Goal: Communication & Community: Answer question/provide support

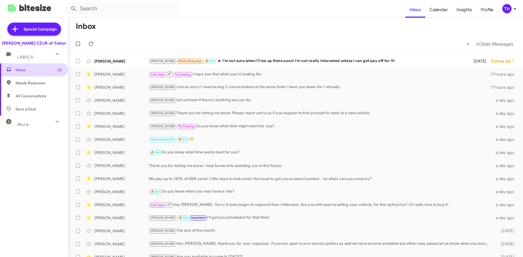
click at [31, 69] on span "Inbox (1)" at bounding box center [39, 69] width 46 height 5
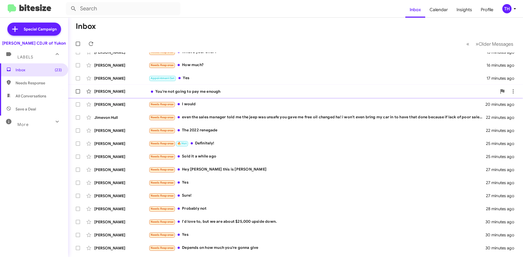
scroll to position [59, 0]
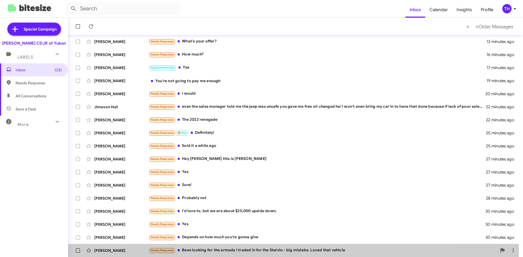
click at [210, 251] on div "Needs Response Been looking for the armada I traded in for the Stelvio - big mi…" at bounding box center [323, 250] width 348 height 6
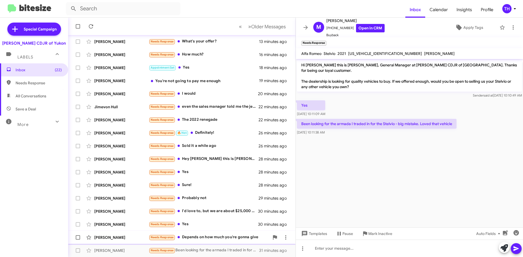
click at [220, 241] on div "Needs Response Depends on how much you're gonna give" at bounding box center [209, 237] width 121 height 6
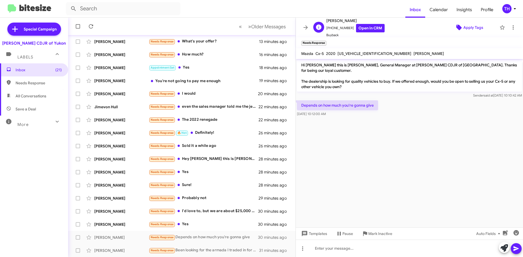
click at [487, 26] on span "Apply Tags" at bounding box center [468, 28] width 47 height 10
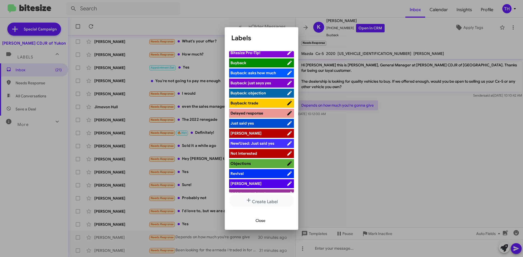
scroll to position [20, 0]
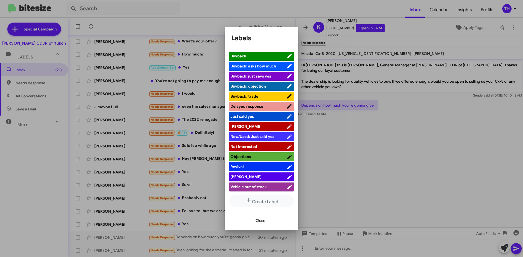
click at [253, 175] on span "[PERSON_NAME]" at bounding box center [258, 176] width 56 height 5
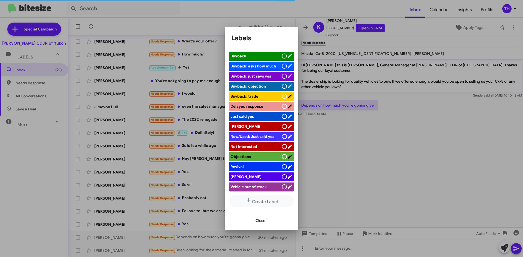
click at [264, 221] on span "Close" at bounding box center [260, 221] width 10 height 10
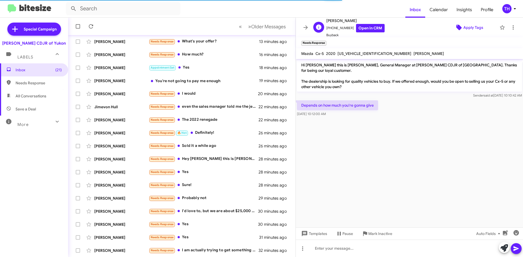
click at [469, 24] on span "Apply Tags" at bounding box center [473, 28] width 20 height 10
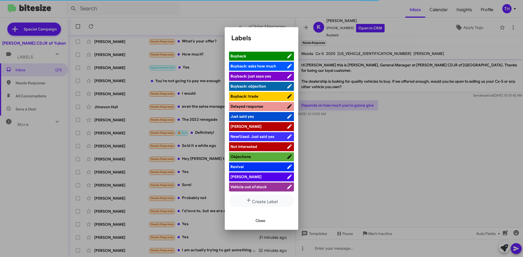
click at [254, 173] on li "[PERSON_NAME]" at bounding box center [261, 177] width 65 height 9
click at [286, 179] on icon at bounding box center [289, 177] width 6 height 7
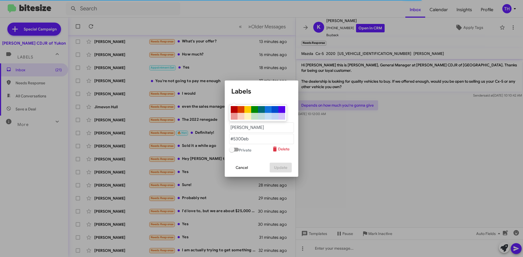
click at [240, 166] on span "Cancel" at bounding box center [241, 168] width 12 height 10
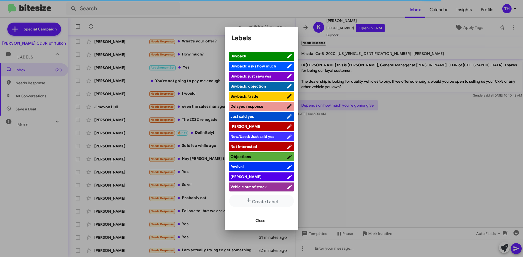
click at [258, 173] on li "[PERSON_NAME]" at bounding box center [261, 177] width 65 height 9
click at [245, 176] on span "[PERSON_NAME]" at bounding box center [258, 176] width 56 height 5
click at [260, 222] on span "Close" at bounding box center [260, 221] width 10 height 10
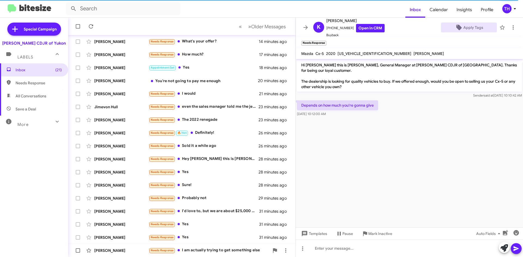
click at [213, 250] on div "Needs Response I am actually trying to get something else" at bounding box center [209, 250] width 121 height 6
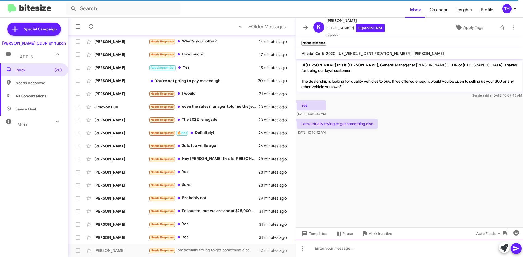
click at [348, 250] on div at bounding box center [409, 248] width 227 height 17
drag, startPoint x: 339, startPoint y: 249, endPoint x: 296, endPoint y: 250, distance: 42.5
click at [288, 249] on div "Inbox « Previous » Next Older Messages [PERSON_NAME] Needs Response if the offe…" at bounding box center [295, 138] width 455 height 240
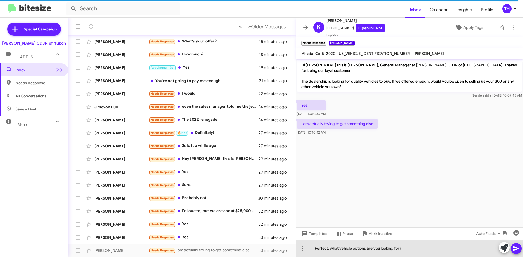
drag, startPoint x: 399, startPoint y: 247, endPoint x: 418, endPoint y: 257, distance: 20.7
click at [399, 247] on div "Perfect, what vehicle options are you looking for?" at bounding box center [409, 248] width 227 height 17
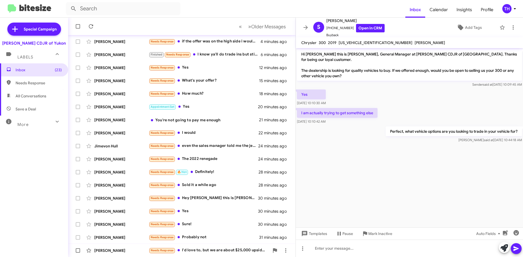
click at [226, 252] on div "Needs Response I'd love to, but we are about $25,000 upside down." at bounding box center [209, 250] width 121 height 6
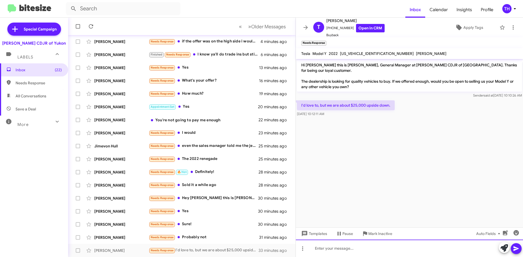
click at [373, 249] on div at bounding box center [409, 248] width 227 height 17
click at [361, 245] on div at bounding box center [409, 248] width 227 height 17
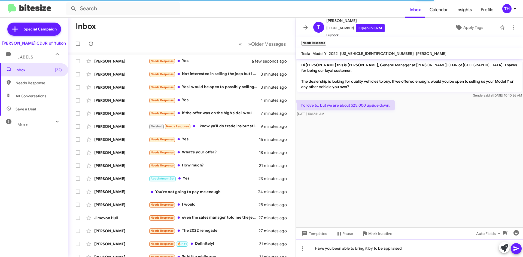
click at [430, 253] on div "Have you been able to bring it by to be appraised" at bounding box center [409, 248] width 227 height 17
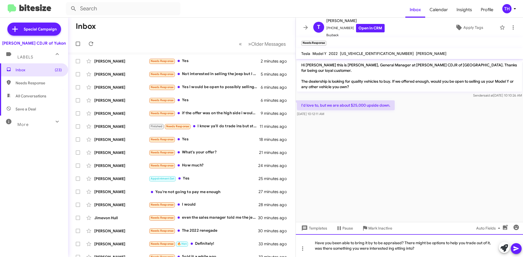
drag, startPoint x: 394, startPoint y: 249, endPoint x: 403, endPoint y: 254, distance: 10.2
click at [397, 250] on div "Have you been able to bring it by to be appraised? There might be options to he…" at bounding box center [409, 245] width 227 height 23
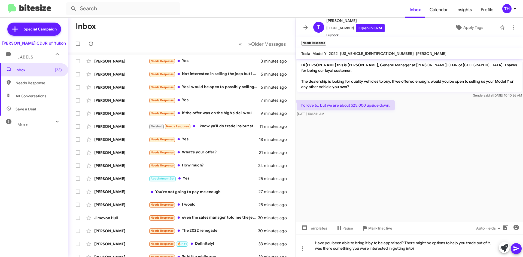
click at [514, 250] on icon at bounding box center [515, 249] width 5 height 5
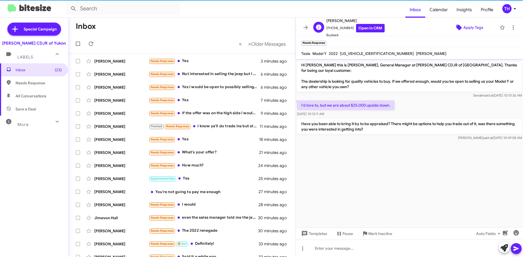
click at [467, 27] on span "Apply Tags" at bounding box center [473, 28] width 20 height 10
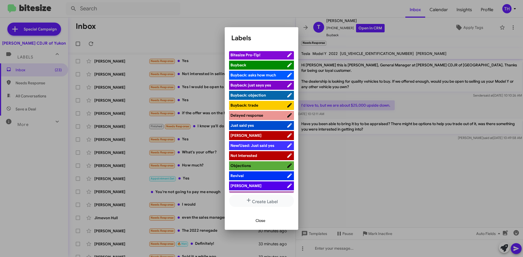
scroll to position [20, 0]
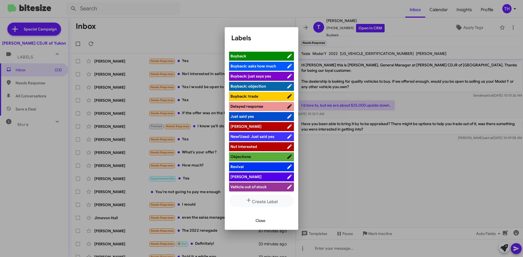
click at [257, 178] on span "[PERSON_NAME]" at bounding box center [258, 176] width 56 height 5
click at [264, 221] on span "Close" at bounding box center [260, 221] width 10 height 10
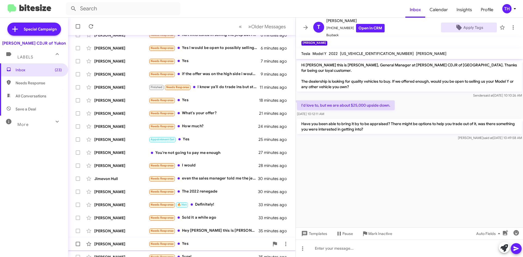
scroll to position [59, 0]
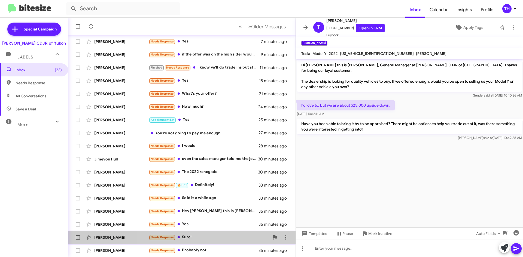
click at [214, 236] on div "Needs Response Sure!" at bounding box center [209, 237] width 121 height 6
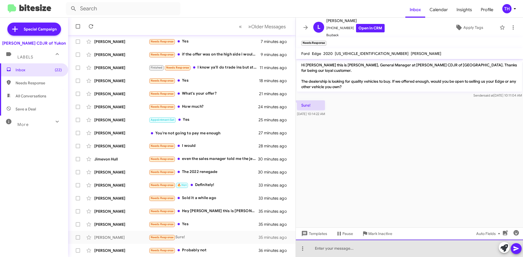
click at [361, 246] on div at bounding box center [409, 248] width 227 height 17
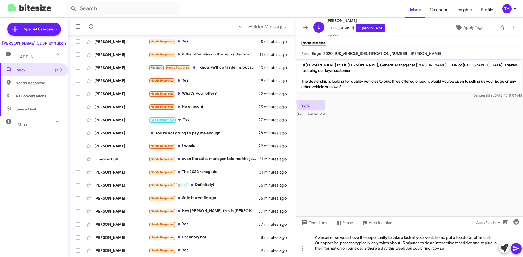
click at [464, 251] on div "Awesome, we would love the opportunity to take a look at your vehicle and put a…" at bounding box center [409, 243] width 227 height 28
click at [424, 249] on div "Awesome, we would love the opportunity to take a look at your vehicle and put a…" at bounding box center [409, 243] width 227 height 28
click at [468, 248] on div "Awesome, we would love the opportunity to take a look at your vehicle and put a…" at bounding box center [409, 243] width 227 height 28
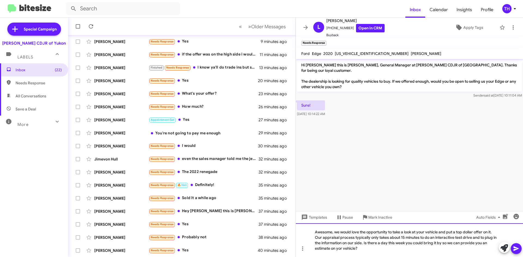
click at [341, 248] on div "Awesome, we would love the opportunity to take a look at your vehicle and put a…" at bounding box center [409, 240] width 227 height 34
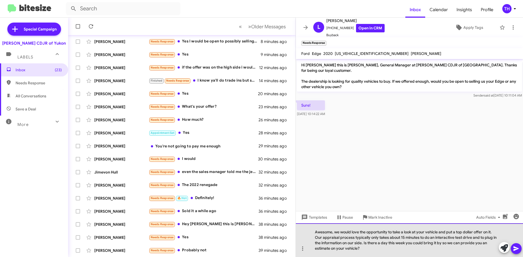
drag, startPoint x: 362, startPoint y: 250, endPoint x: 306, endPoint y: 234, distance: 58.5
click at [306, 234] on div "Awesome, we would love the opportunity to take a look at your vehicle and put a…" at bounding box center [409, 240] width 227 height 34
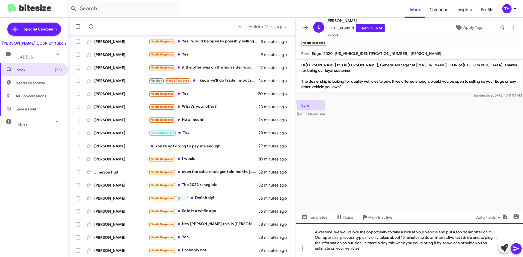
copy div "Awesome, we would love the opportunity to take a look at your vehicle and put a…"
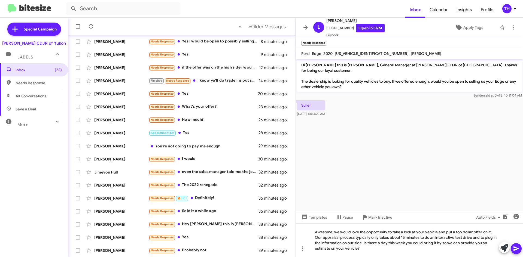
click at [416, 135] on cdk-virtual-scroll-viewport "Hi [PERSON_NAME] this is [PERSON_NAME], General Manager at [PERSON_NAME] CDJR o…" at bounding box center [409, 135] width 227 height 152
click at [519, 249] on button at bounding box center [515, 248] width 11 height 11
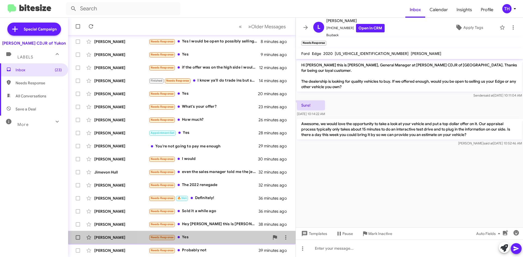
click at [197, 240] on div "Needs Response Yes" at bounding box center [209, 237] width 121 height 6
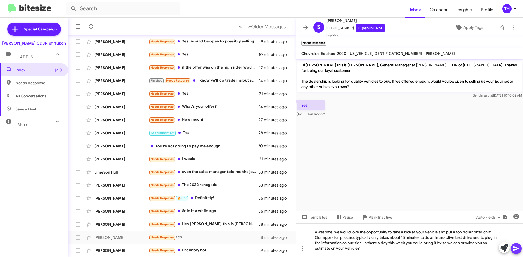
click at [517, 249] on icon at bounding box center [515, 249] width 5 height 5
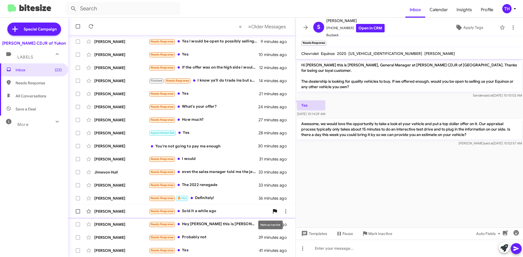
click at [269, 211] on span at bounding box center [274, 211] width 11 height 7
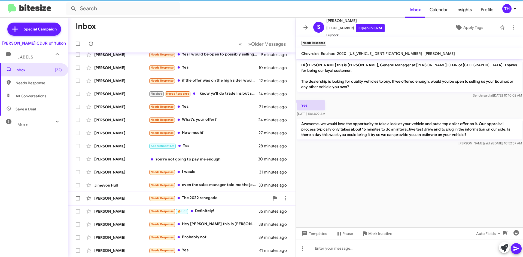
scroll to position [46, 0]
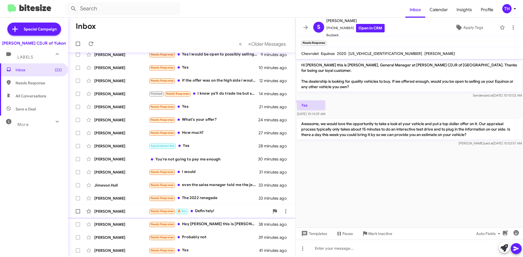
click at [224, 211] on div "Needs Response 🔥 Hot Definitely!" at bounding box center [209, 211] width 121 height 6
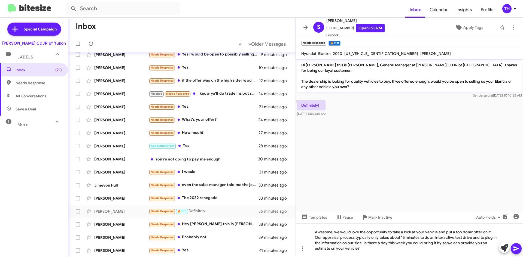
click at [516, 250] on icon at bounding box center [515, 249] width 5 height 5
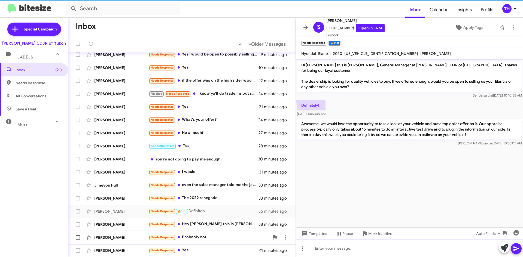
scroll to position [59, 0]
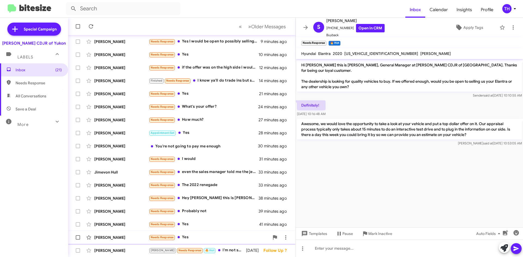
click at [211, 235] on div "Needs Response Yes" at bounding box center [209, 237] width 121 height 6
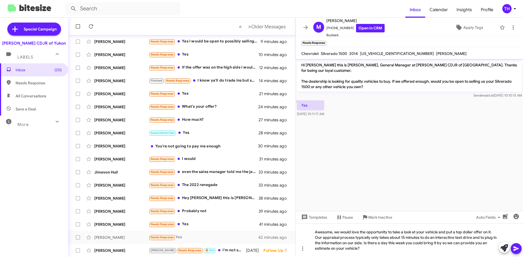
click at [513, 249] on icon at bounding box center [516, 248] width 7 height 7
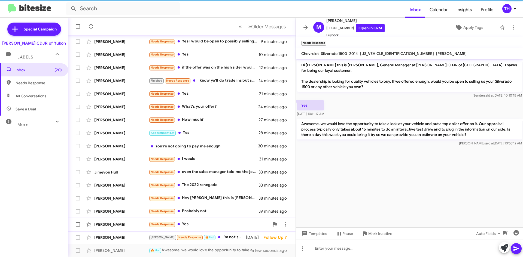
click at [185, 224] on div "Needs Response Yes" at bounding box center [209, 224] width 121 height 6
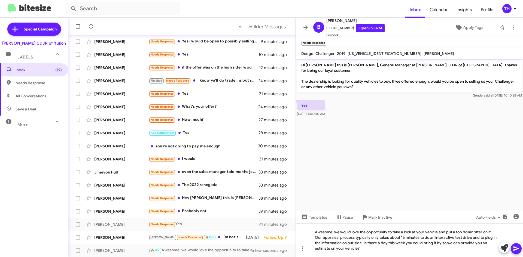
click at [518, 251] on icon at bounding box center [516, 248] width 7 height 7
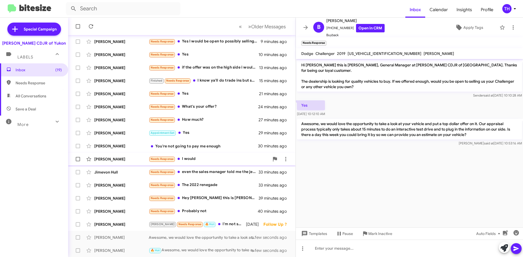
click at [202, 160] on div "Needs Response I would" at bounding box center [209, 159] width 121 height 6
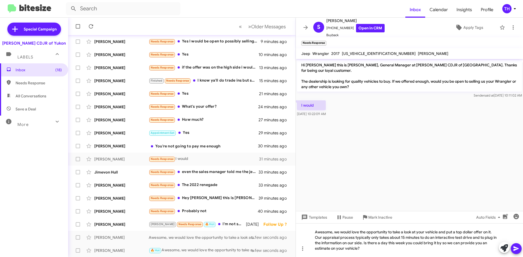
click at [517, 248] on icon at bounding box center [515, 249] width 5 height 5
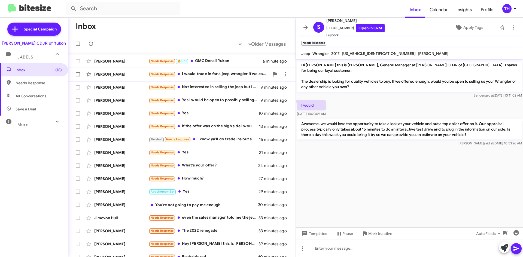
drag, startPoint x: 208, startPoint y: 65, endPoint x: 213, endPoint y: 71, distance: 8.2
click at [208, 65] on div "[PERSON_NAME] Needs Response 🔥 Hot GMC Denali Yukon a minute ago" at bounding box center [181, 61] width 219 height 11
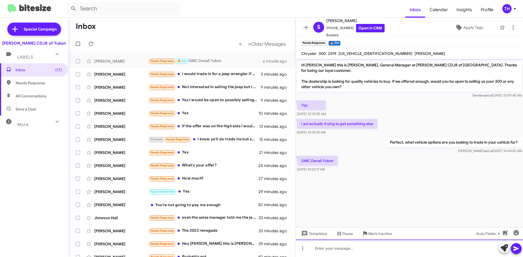
click at [333, 247] on div at bounding box center [409, 248] width 227 height 17
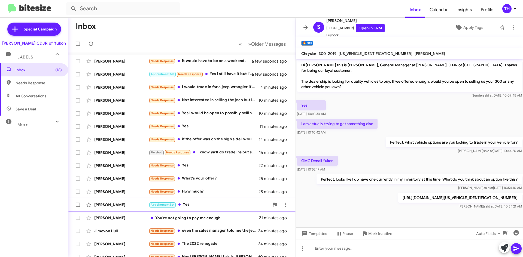
click at [197, 204] on div "Appointment Set Yes" at bounding box center [209, 205] width 121 height 6
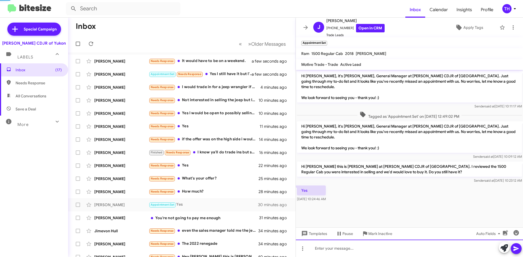
scroll to position [2, 0]
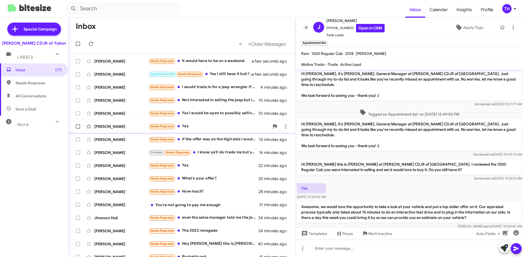
drag, startPoint x: 198, startPoint y: 125, endPoint x: 212, endPoint y: 133, distance: 16.2
click at [198, 125] on div "Needs Response Yes" at bounding box center [209, 126] width 121 height 6
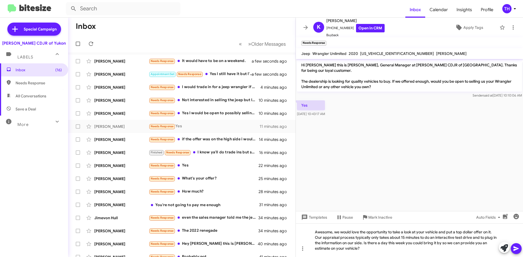
click at [514, 252] on icon at bounding box center [516, 248] width 7 height 7
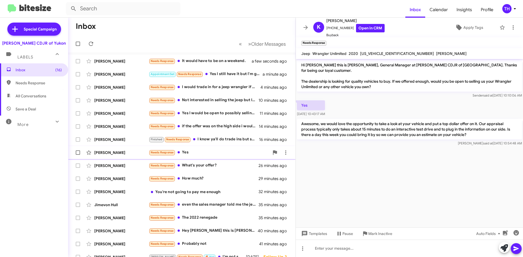
click at [188, 155] on div "[PERSON_NAME] Needs Response Yes 23 minutes ago" at bounding box center [181, 152] width 219 height 11
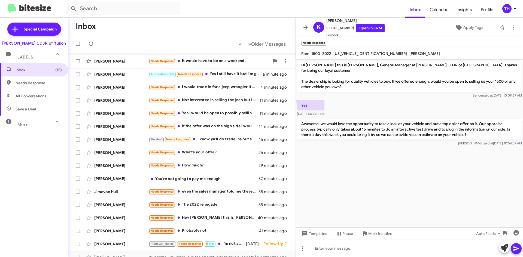
click at [218, 62] on div "Needs Response It would have to be on a weekend." at bounding box center [209, 61] width 121 height 6
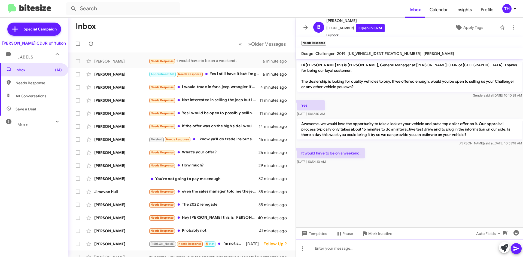
drag, startPoint x: 346, startPoint y: 249, endPoint x: 342, endPoint y: 235, distance: 15.2
click at [346, 247] on div at bounding box center [409, 248] width 227 height 17
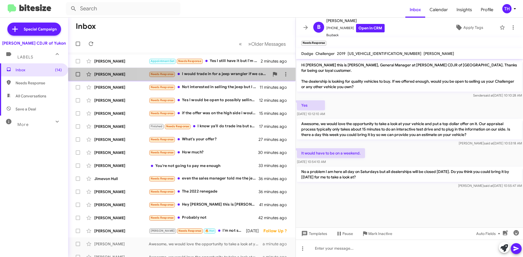
click at [246, 70] on div "[PERSON_NAME] Needs Response I would trade in for a jeep wrangler if we can kee…" at bounding box center [181, 74] width 219 height 11
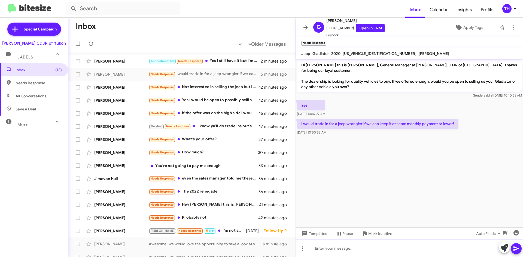
click at [342, 250] on div at bounding box center [409, 248] width 227 height 17
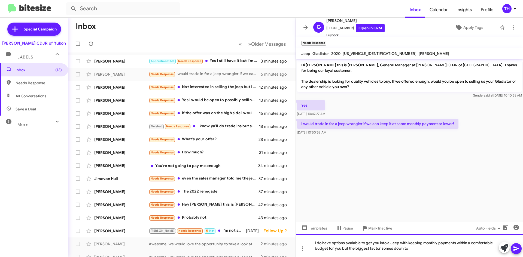
click at [383, 248] on div "I do have options avalable to get you into a Jeep with keeping monthly payments…" at bounding box center [409, 245] width 227 height 23
click at [432, 256] on div "I do have options available to get you into a Jeep with keeping monthly payment…" at bounding box center [409, 245] width 227 height 23
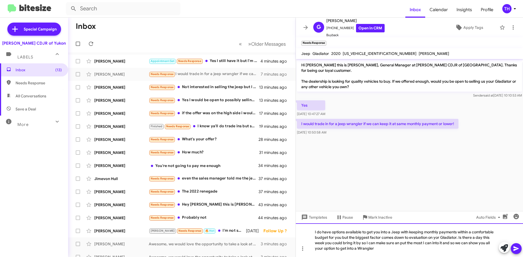
click at [391, 250] on div "I do have options available to get you into a Jeep with keeping monthly payment…" at bounding box center [409, 240] width 227 height 34
click at [440, 237] on div "I do have options available to get you into a Jeep with keeping monthly payment…" at bounding box center [409, 240] width 227 height 34
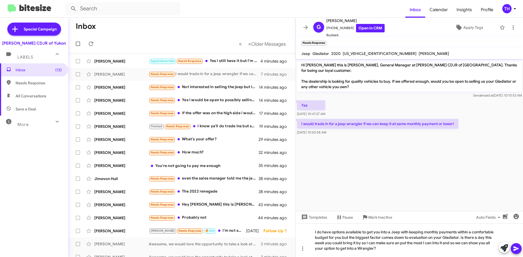
click at [515, 246] on icon at bounding box center [516, 248] width 7 height 7
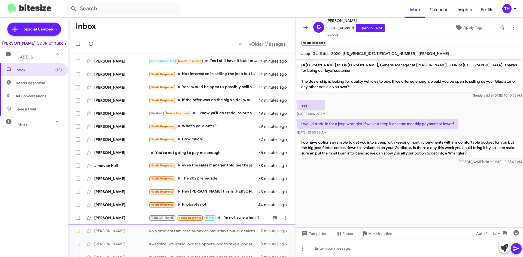
click at [225, 216] on div "[PERSON_NAME] Needs Response 🔥 Hot I'm not sure when I'll be up there soon! I'm…" at bounding box center [209, 218] width 121 height 6
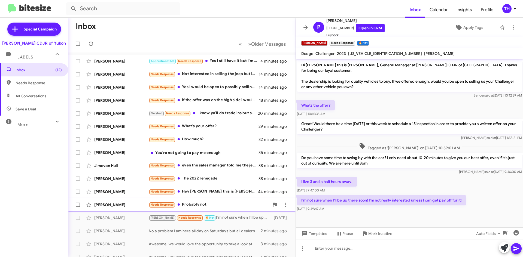
click at [220, 202] on div "Needs Response Probably not" at bounding box center [209, 205] width 121 height 6
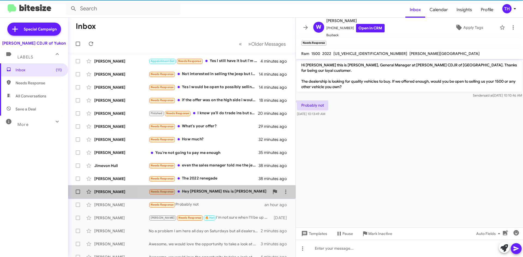
click at [220, 189] on div "Needs Response Hey [PERSON_NAME] this is [PERSON_NAME]" at bounding box center [209, 192] width 121 height 6
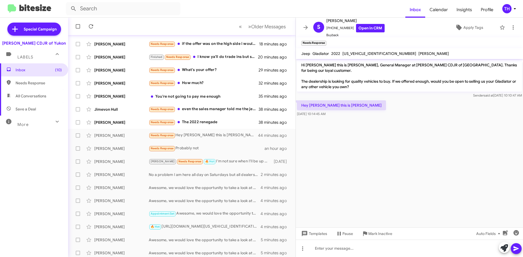
scroll to position [59, 0]
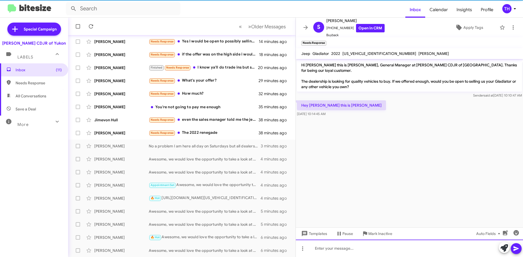
click at [357, 249] on div at bounding box center [409, 248] width 227 height 17
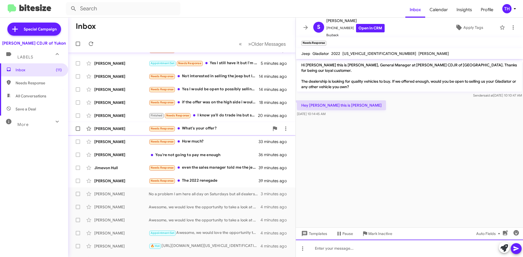
scroll to position [0, 0]
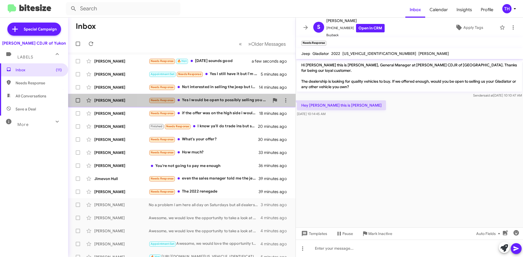
click at [225, 102] on div "Needs Response Yes I would be open to possibly selling you my vehicle!" at bounding box center [209, 100] width 121 height 6
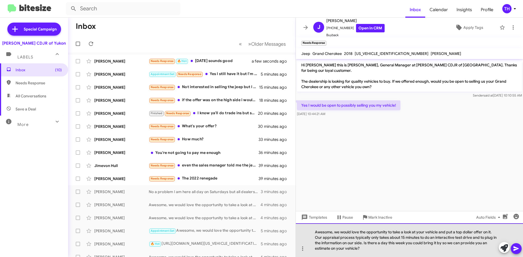
click at [360, 250] on div "Awesome, we would love the opportunity to take a look at your vehicle and put a…" at bounding box center [409, 240] width 227 height 34
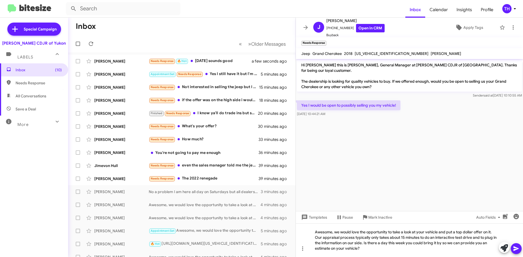
click at [518, 248] on icon at bounding box center [516, 248] width 7 height 7
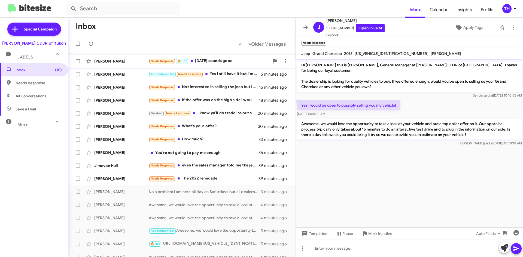
click at [226, 57] on div "[PERSON_NAME] Needs Response 🔥 Hot [DATE] sounds good a few seconds ago" at bounding box center [181, 61] width 219 height 11
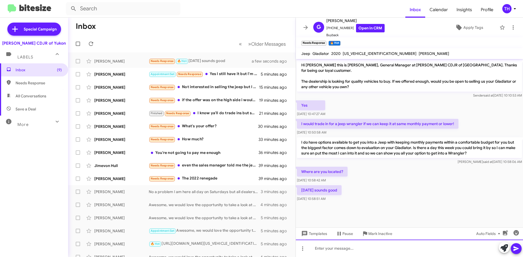
click at [370, 255] on div at bounding box center [409, 248] width 227 height 17
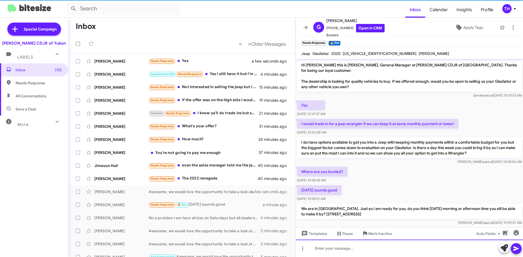
scroll to position [3, 0]
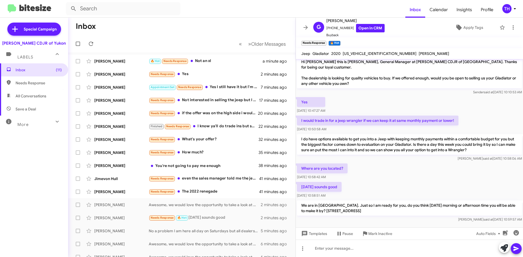
click at [304, 24] on button at bounding box center [305, 27] width 11 height 11
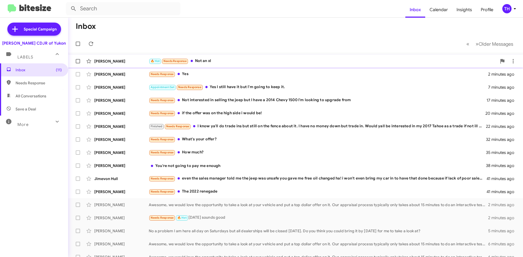
click at [219, 61] on div "🔥 Hot Needs Response Not an xl" at bounding box center [323, 61] width 348 height 6
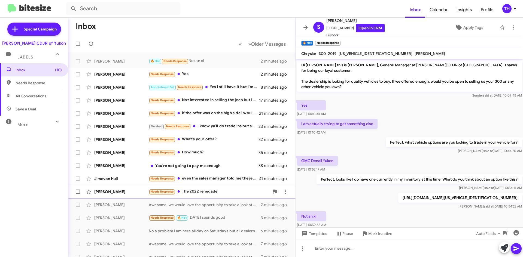
click at [235, 191] on div "Needs Response The 2022 renegade" at bounding box center [209, 192] width 121 height 6
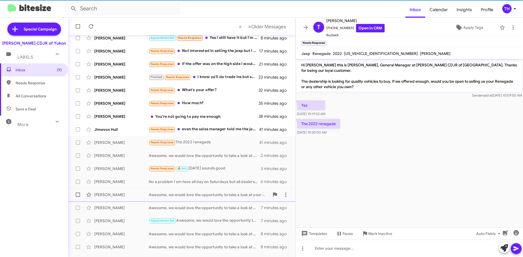
scroll to position [59, 0]
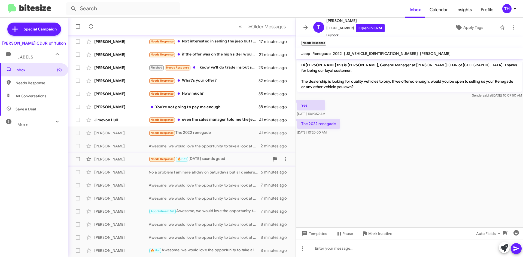
click at [226, 160] on div "Needs Response 🔥 Hot [DATE] sounds good" at bounding box center [209, 159] width 121 height 6
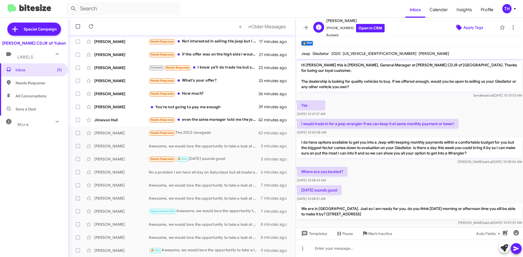
click at [466, 30] on span "Apply Tags" at bounding box center [473, 28] width 20 height 10
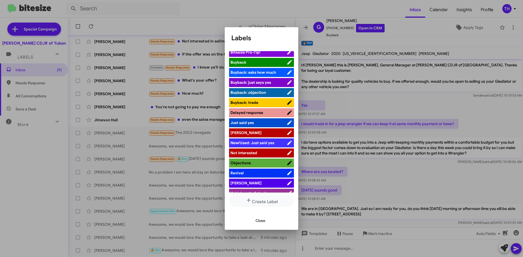
scroll to position [20, 0]
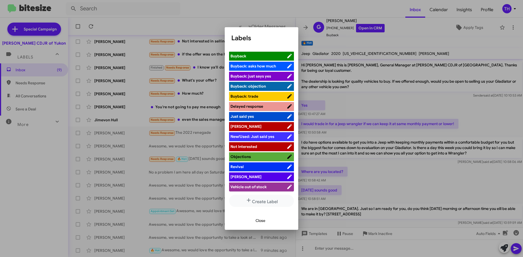
click at [245, 179] on span "[PERSON_NAME]" at bounding box center [258, 176] width 56 height 5
click at [266, 220] on button "Close" at bounding box center [260, 221] width 19 height 10
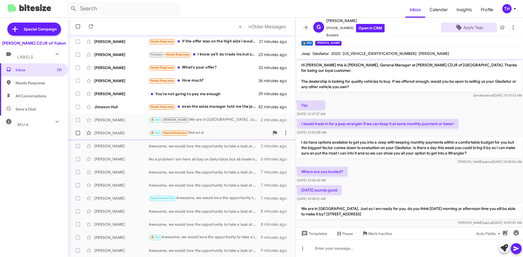
click at [213, 138] on div "[PERSON_NAME] 🔥 Hot Needs Response Not an xl 2 minutes ago" at bounding box center [181, 133] width 219 height 11
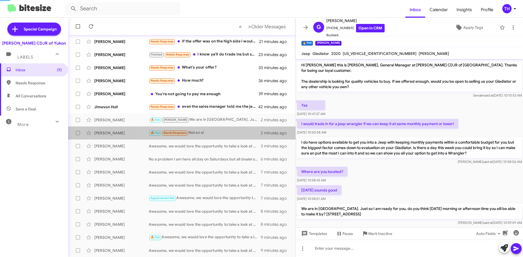
scroll to position [7, 0]
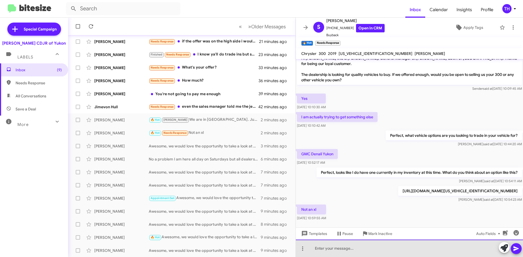
drag, startPoint x: 366, startPoint y: 251, endPoint x: 370, endPoint y: 250, distance: 3.4
click at [366, 250] on div at bounding box center [409, 248] width 227 height 17
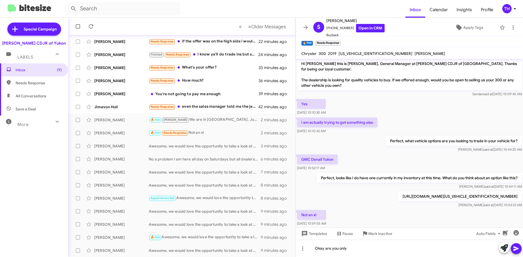
scroll to position [0, 0]
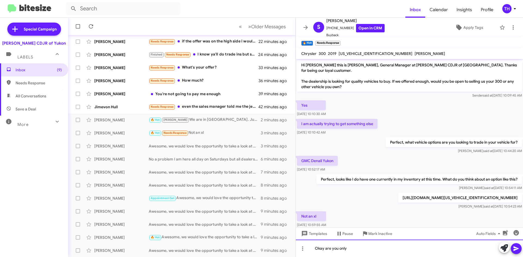
click at [358, 247] on div "Okay are you only" at bounding box center [409, 248] width 227 height 17
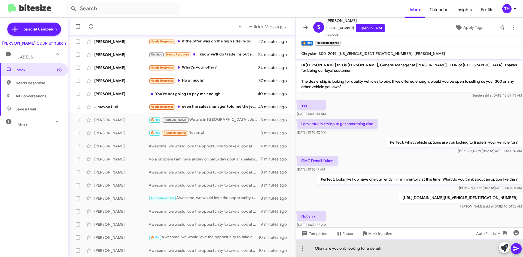
click at [412, 252] on div "Okay are you only looking for a denali" at bounding box center [409, 248] width 227 height 17
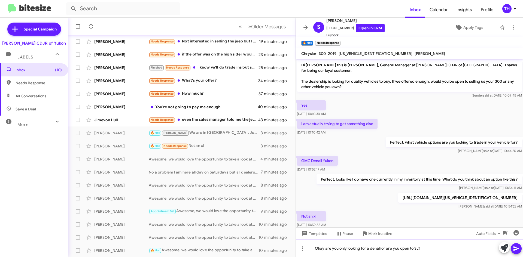
click at [326, 245] on div "Okay are you only looking for a denali or are you open to SLT" at bounding box center [409, 248] width 227 height 17
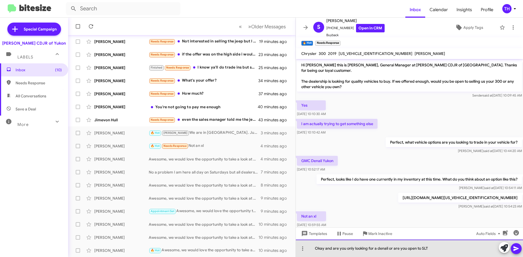
click at [366, 249] on div "Okay and are you only looking for a denali or are you open to SLT" at bounding box center [409, 248] width 227 height 17
drag, startPoint x: 375, startPoint y: 250, endPoint x: 354, endPoint y: 247, distance: 21.4
click at [354, 247] on div "Okay and are you only looking for a denali or are you open to SLT" at bounding box center [409, 248] width 227 height 17
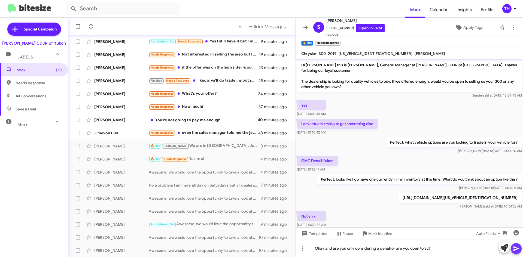
click at [512, 250] on button at bounding box center [515, 248] width 11 height 11
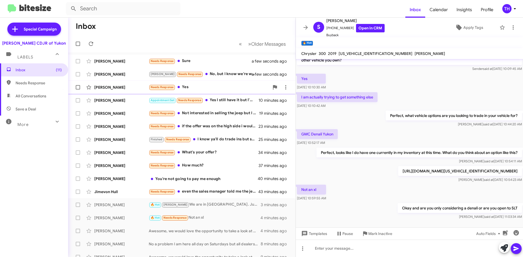
click at [185, 87] on div "Needs Response Yes" at bounding box center [209, 87] width 121 height 6
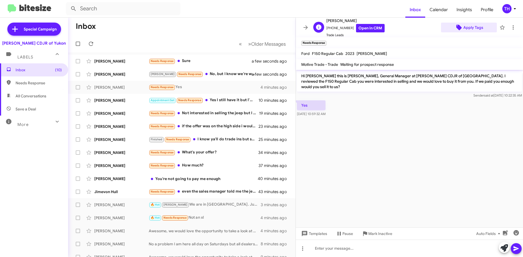
click at [471, 28] on span "Apply Tags" at bounding box center [473, 28] width 20 height 10
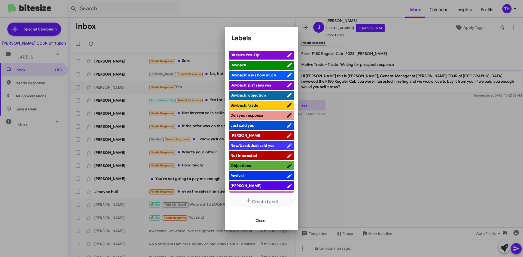
scroll to position [20, 0]
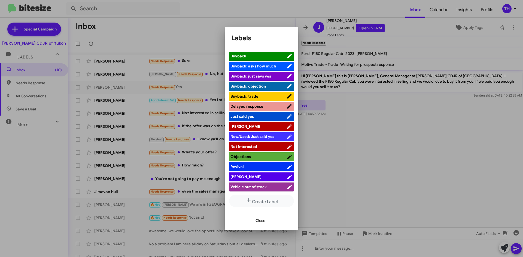
drag, startPoint x: 250, startPoint y: 175, endPoint x: 264, endPoint y: 179, distance: 13.9
click at [251, 175] on span "[PERSON_NAME]" at bounding box center [258, 176] width 56 height 5
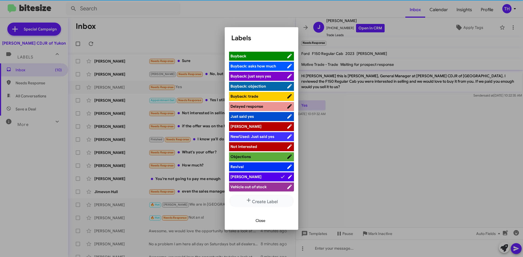
click at [260, 220] on span "Close" at bounding box center [260, 221] width 10 height 10
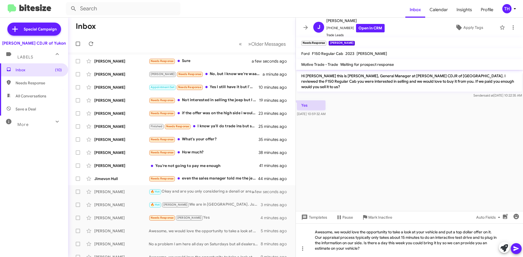
click at [519, 252] on button at bounding box center [515, 248] width 11 height 11
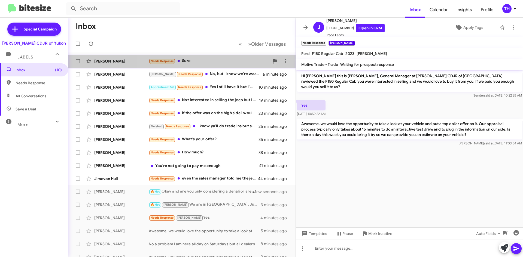
click at [198, 58] on div "Needs Response Sure" at bounding box center [209, 61] width 121 height 6
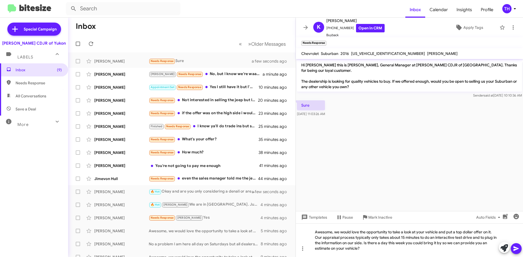
click at [515, 251] on icon at bounding box center [516, 248] width 7 height 7
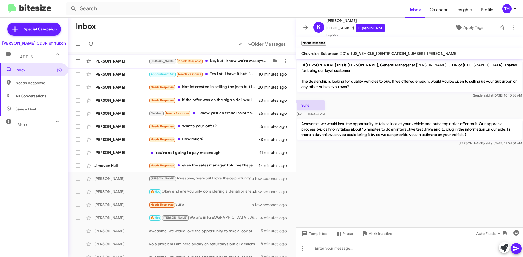
click at [227, 60] on div "[PERSON_NAME] Needs Response No, but I know we're waaayyy too far off to not be…" at bounding box center [209, 61] width 121 height 6
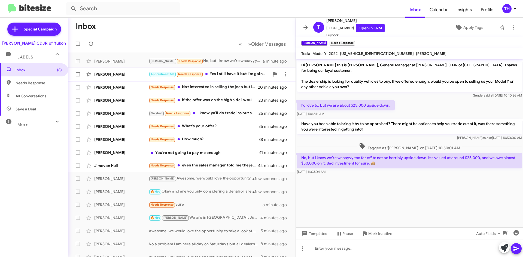
click at [235, 75] on div "Appointment Set Needs Response Yes I still have it but I'm going to keep it." at bounding box center [209, 74] width 121 height 6
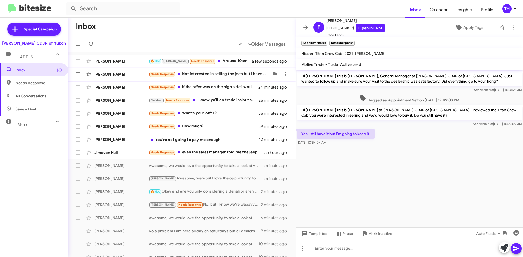
drag, startPoint x: 209, startPoint y: 58, endPoint x: 227, endPoint y: 69, distance: 21.1
click at [209, 57] on div "[PERSON_NAME] 🔥 Hot [PERSON_NAME] Needs Response Around 10am a few seconds ago" at bounding box center [181, 61] width 219 height 11
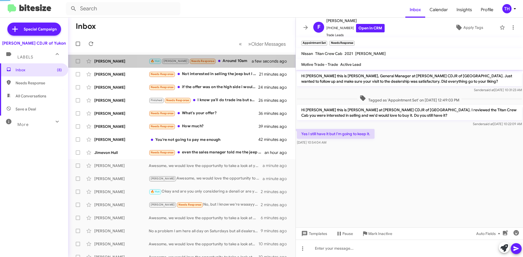
scroll to position [35, 0]
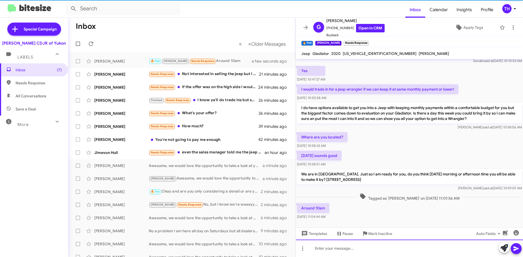
click at [334, 249] on div at bounding box center [409, 248] width 227 height 17
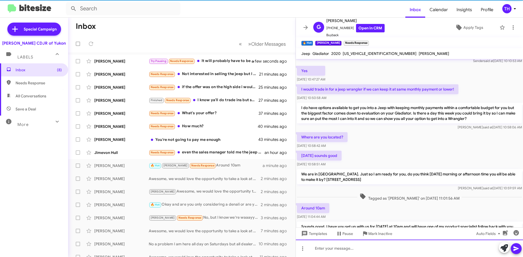
scroll to position [0, 0]
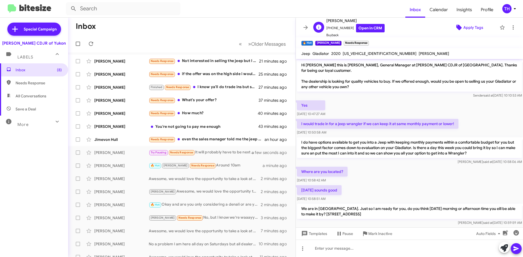
click at [474, 25] on span "Apply Tags" at bounding box center [473, 28] width 20 height 10
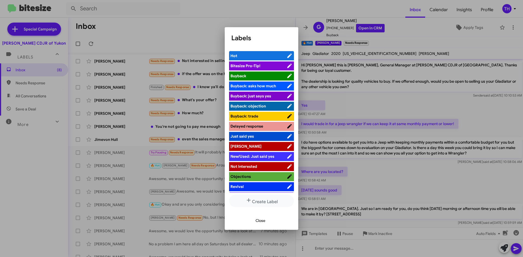
click at [396, 28] on div at bounding box center [261, 128] width 523 height 257
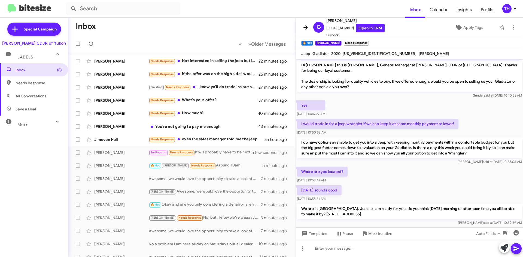
click at [308, 24] on icon at bounding box center [305, 27] width 7 height 7
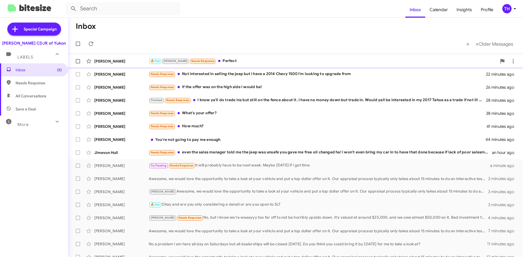
click at [245, 61] on div "🔥 Hot [PERSON_NAME] Needs Response Perfect" at bounding box center [323, 61] width 348 height 6
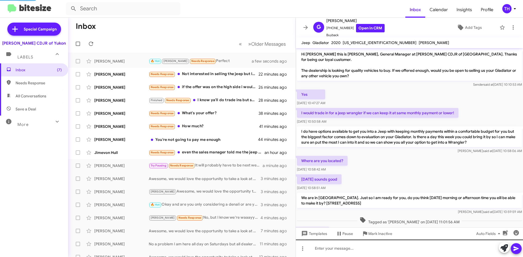
scroll to position [69, 0]
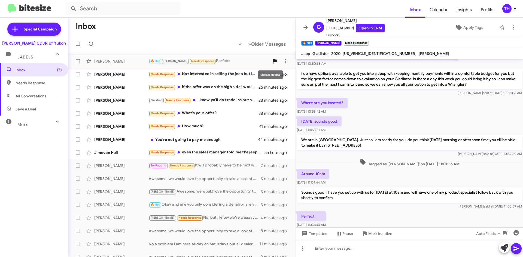
click at [273, 62] on icon at bounding box center [275, 61] width 4 height 5
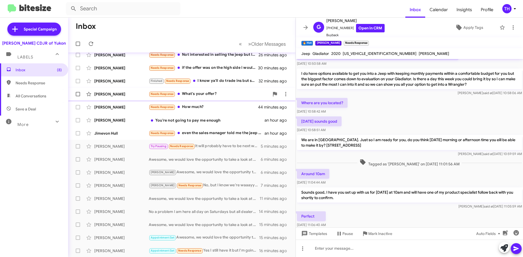
scroll to position [0, 0]
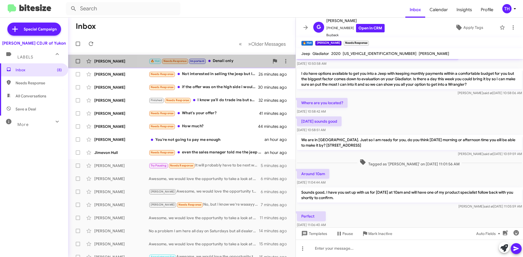
click at [220, 60] on div "🔥 Hot Needs Response Important Denali only" at bounding box center [209, 61] width 121 height 6
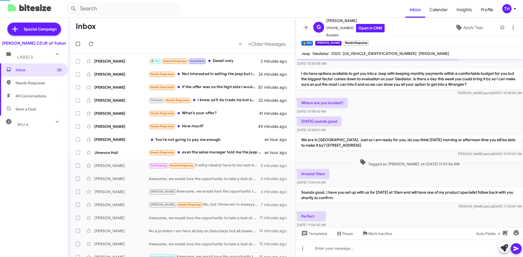
scroll to position [47, 0]
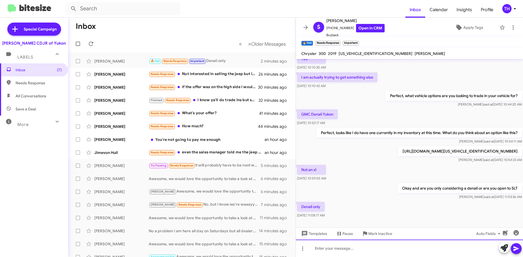
click at [369, 245] on div at bounding box center [409, 248] width 227 height 17
click at [450, 251] on div "Not a problem, I will continue to keep an eye out for you on" at bounding box center [409, 248] width 227 height 17
click at [454, 249] on div "Not a problem, I will continue to keep an eye out for you on" at bounding box center [409, 248] width 227 height 17
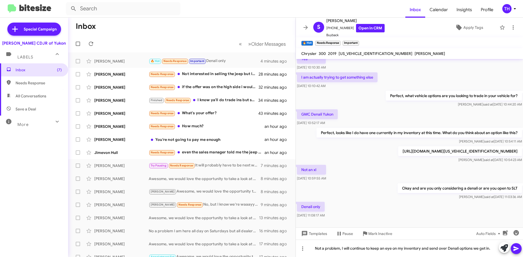
click at [518, 251] on icon at bounding box center [516, 248] width 7 height 7
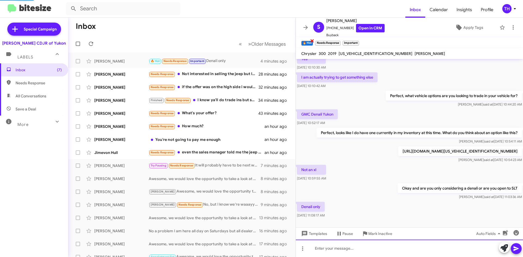
scroll to position [0, 0]
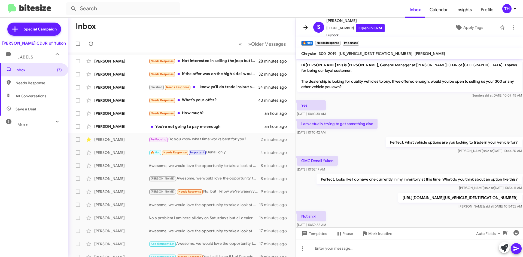
click at [302, 28] on icon at bounding box center [305, 27] width 7 height 7
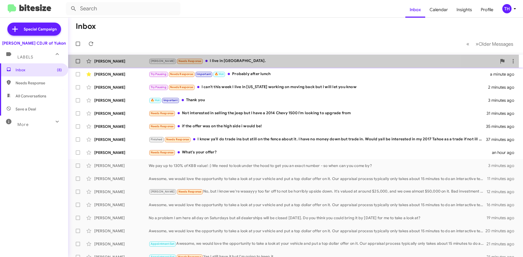
click at [213, 62] on div "[PERSON_NAME] Needs Response I live in [GEOGRAPHIC_DATA]." at bounding box center [323, 61] width 348 height 6
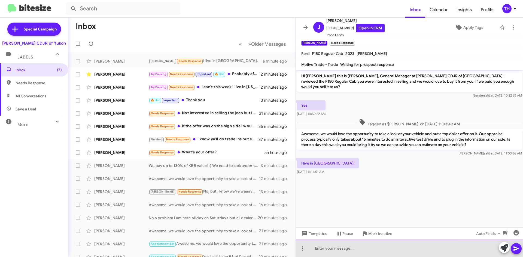
click at [352, 251] on div at bounding box center [409, 248] width 227 height 17
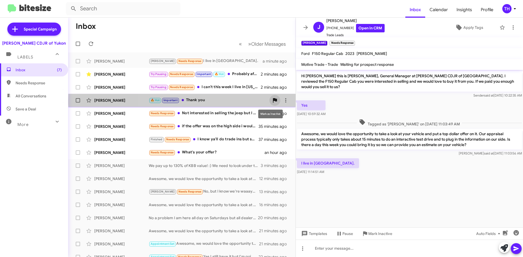
click at [273, 100] on icon at bounding box center [275, 100] width 4 height 5
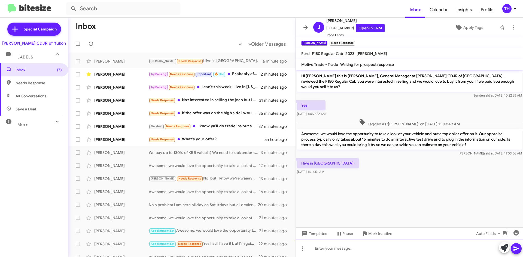
click at [337, 253] on div at bounding box center [409, 248] width 227 height 17
click at [334, 256] on div at bounding box center [409, 248] width 227 height 17
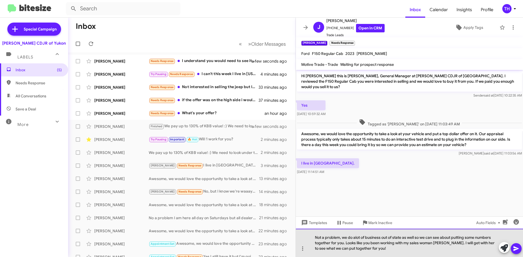
click at [445, 244] on div "Not a problem, we do alot of business out of state as well so we can see about …" at bounding box center [409, 243] width 227 height 28
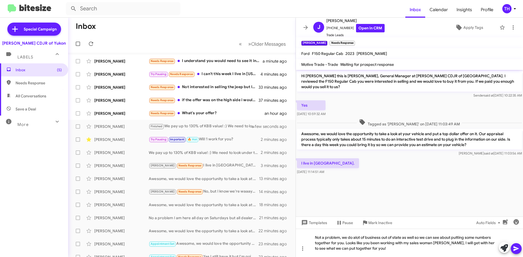
click at [520, 250] on button at bounding box center [515, 248] width 11 height 11
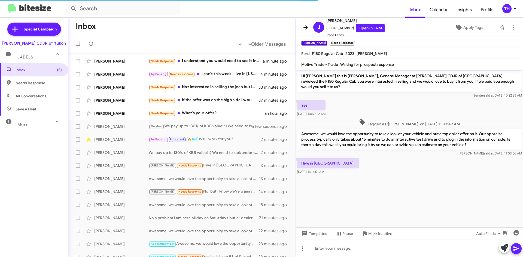
click at [304, 32] on button at bounding box center [305, 27] width 11 height 11
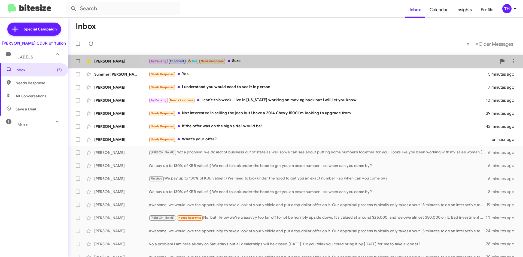
click at [343, 62] on div "Try Pausing Important 🔥 Hot Needs Response Sure" at bounding box center [323, 61] width 348 height 6
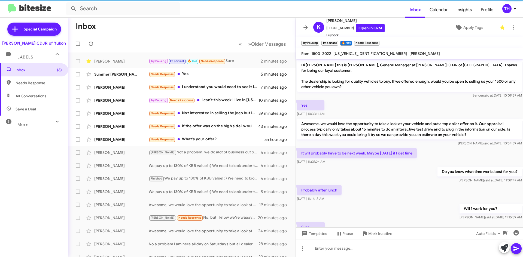
scroll to position [18, 0]
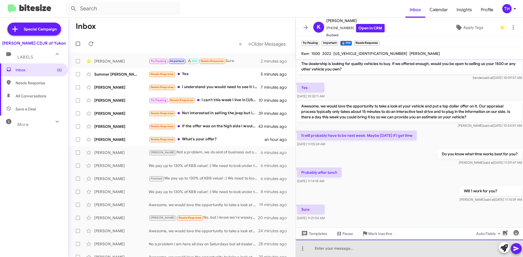
click at [394, 251] on div at bounding box center [409, 248] width 227 height 17
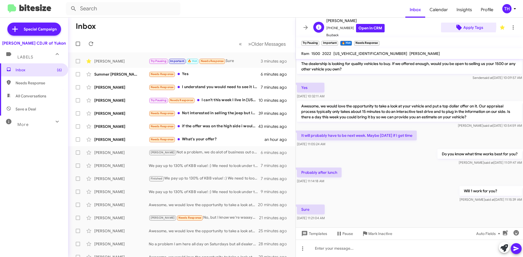
click at [458, 26] on icon at bounding box center [458, 27] width 7 height 7
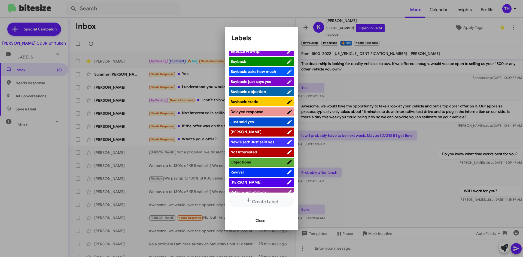
scroll to position [20, 0]
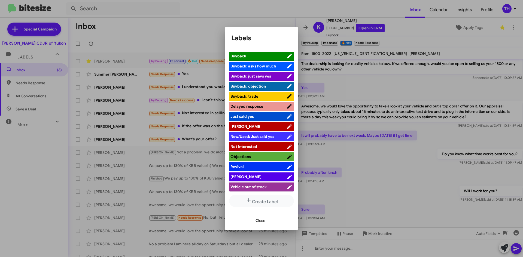
drag, startPoint x: 247, startPoint y: 175, endPoint x: 274, endPoint y: 176, distance: 27.5
click at [247, 175] on span "[PERSON_NAME]" at bounding box center [258, 176] width 56 height 5
click at [262, 220] on span "Close" at bounding box center [260, 221] width 10 height 10
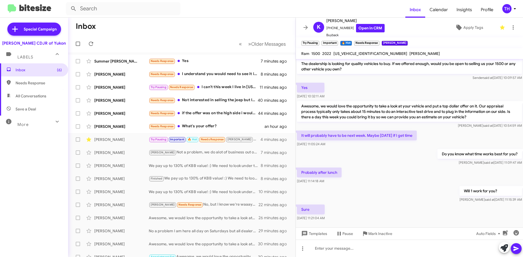
drag, startPoint x: 307, startPoint y: 29, endPoint x: 323, endPoint y: 44, distance: 21.9
click at [307, 29] on icon at bounding box center [305, 27] width 7 height 7
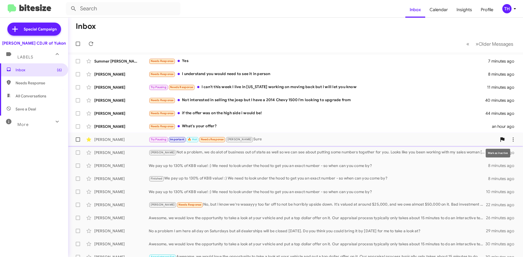
click at [500, 139] on icon at bounding box center [502, 139] width 4 height 5
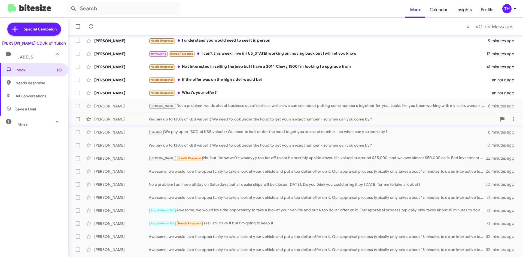
scroll to position [46, 0]
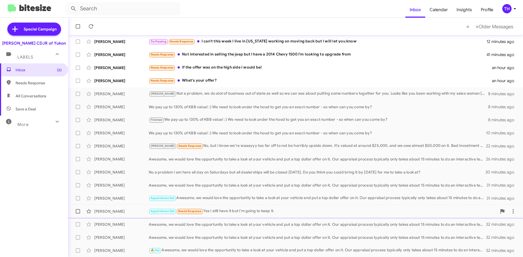
click at [241, 215] on div "[PERSON_NAME] Appointment Set Needs Response Yes I still have it but I'm going …" at bounding box center [295, 211] width 446 height 11
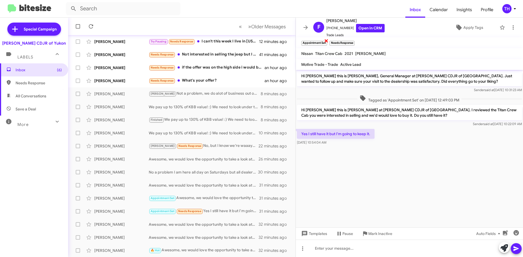
click at [326, 42] on span "×" at bounding box center [326, 40] width 4 height 7
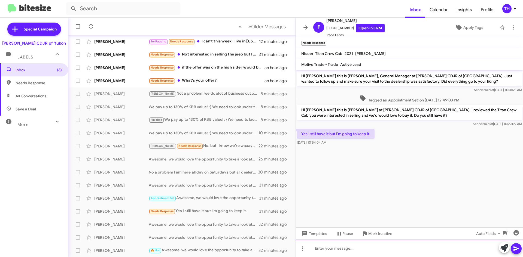
drag, startPoint x: 377, startPoint y: 247, endPoint x: 394, endPoint y: 243, distance: 17.0
click at [377, 246] on div at bounding box center [409, 248] width 227 height 17
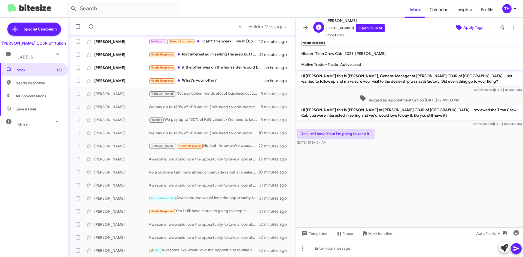
click at [463, 27] on span "Apply Tags" at bounding box center [473, 28] width 20 height 10
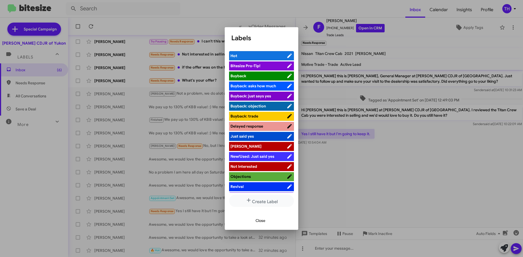
scroll to position [20, 0]
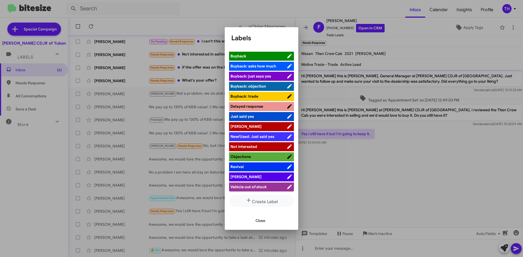
click at [253, 177] on span "[PERSON_NAME]" at bounding box center [258, 176] width 56 height 5
click at [263, 213] on div "Close" at bounding box center [261, 220] width 60 height 19
click at [257, 223] on span "Close" at bounding box center [260, 221] width 10 height 10
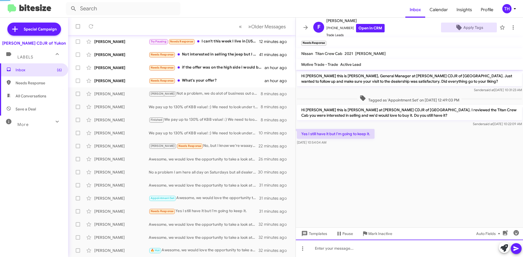
click at [351, 249] on div at bounding box center [409, 248] width 227 height 17
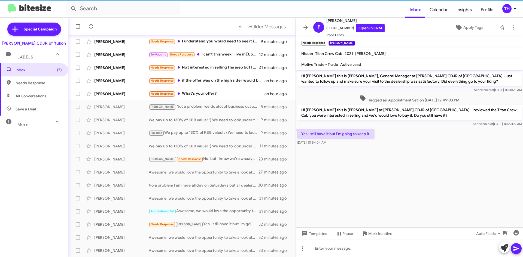
scroll to position [59, 0]
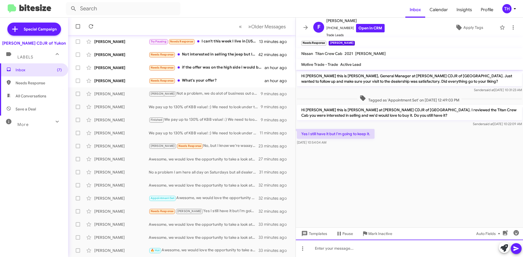
click at [340, 245] on div at bounding box center [409, 248] width 227 height 17
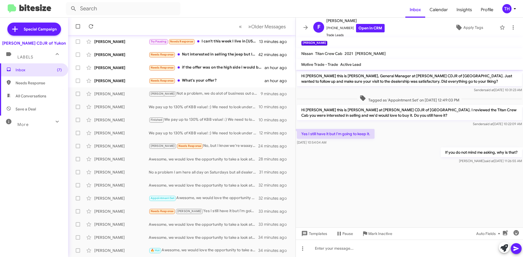
click at [307, 25] on icon at bounding box center [305, 27] width 7 height 7
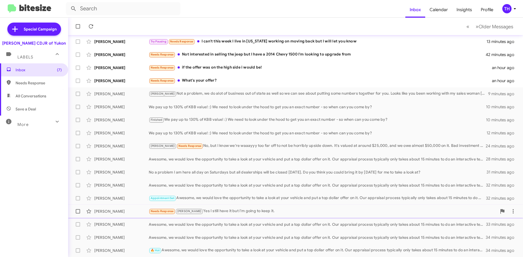
click at [279, 211] on div "Needs Response [PERSON_NAME] Yes I still have it but I'm going to keep it." at bounding box center [323, 211] width 348 height 6
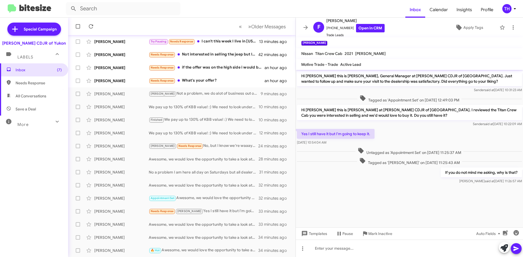
click at [85, 26] on div at bounding box center [78, 26] width 13 height 11
click at [90, 24] on icon at bounding box center [91, 26] width 7 height 7
click at [304, 27] on icon at bounding box center [305, 27] width 4 height 4
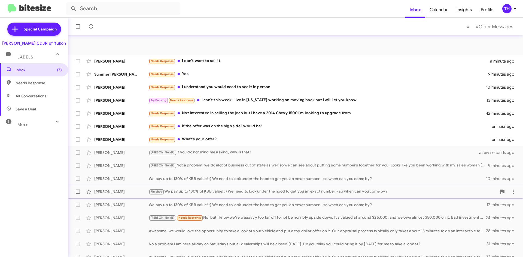
scroll to position [59, 0]
